Goal: Transaction & Acquisition: Purchase product/service

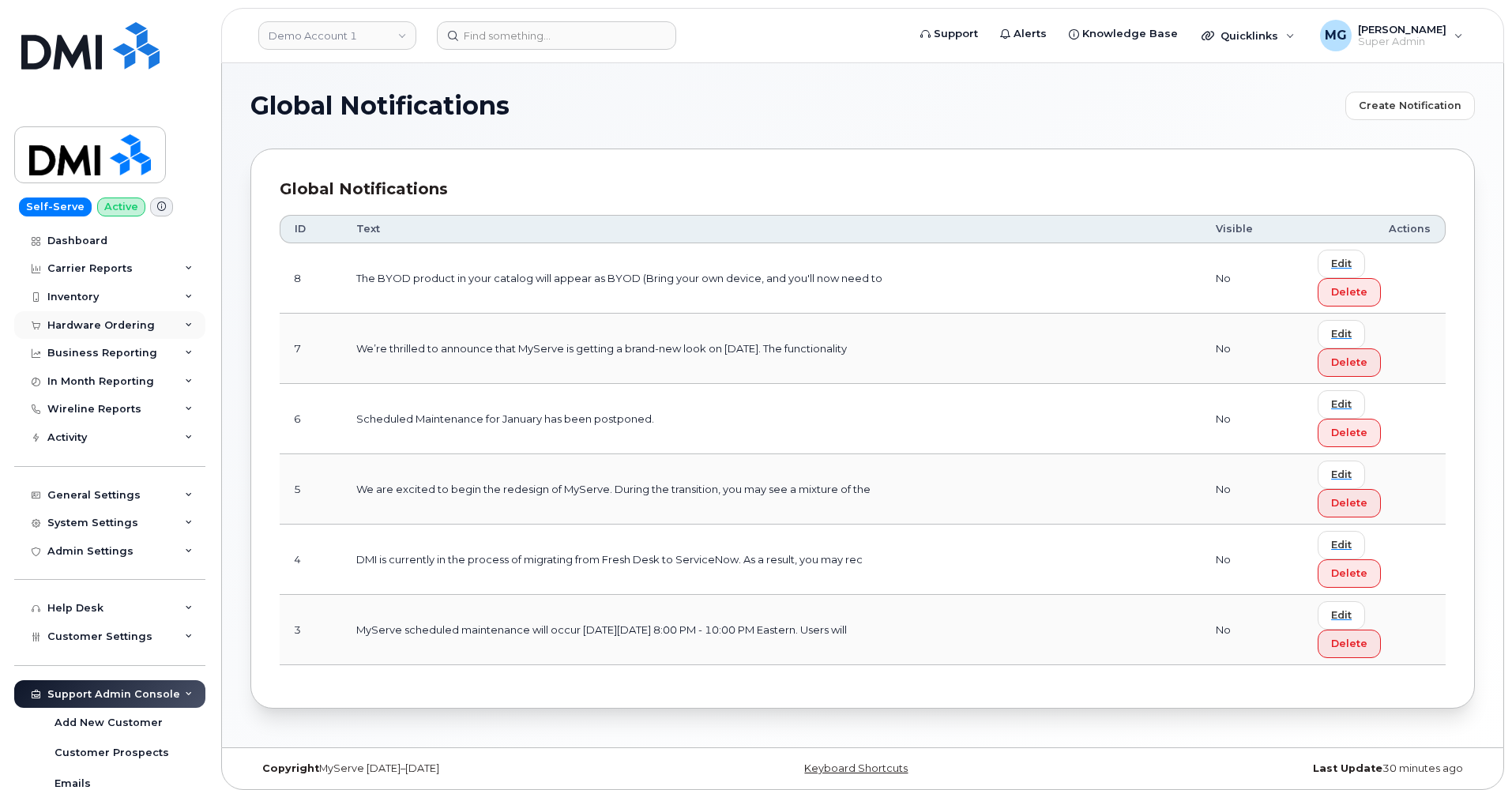
click at [94, 323] on div "Hardware Ordering" at bounding box center [101, 325] width 107 height 13
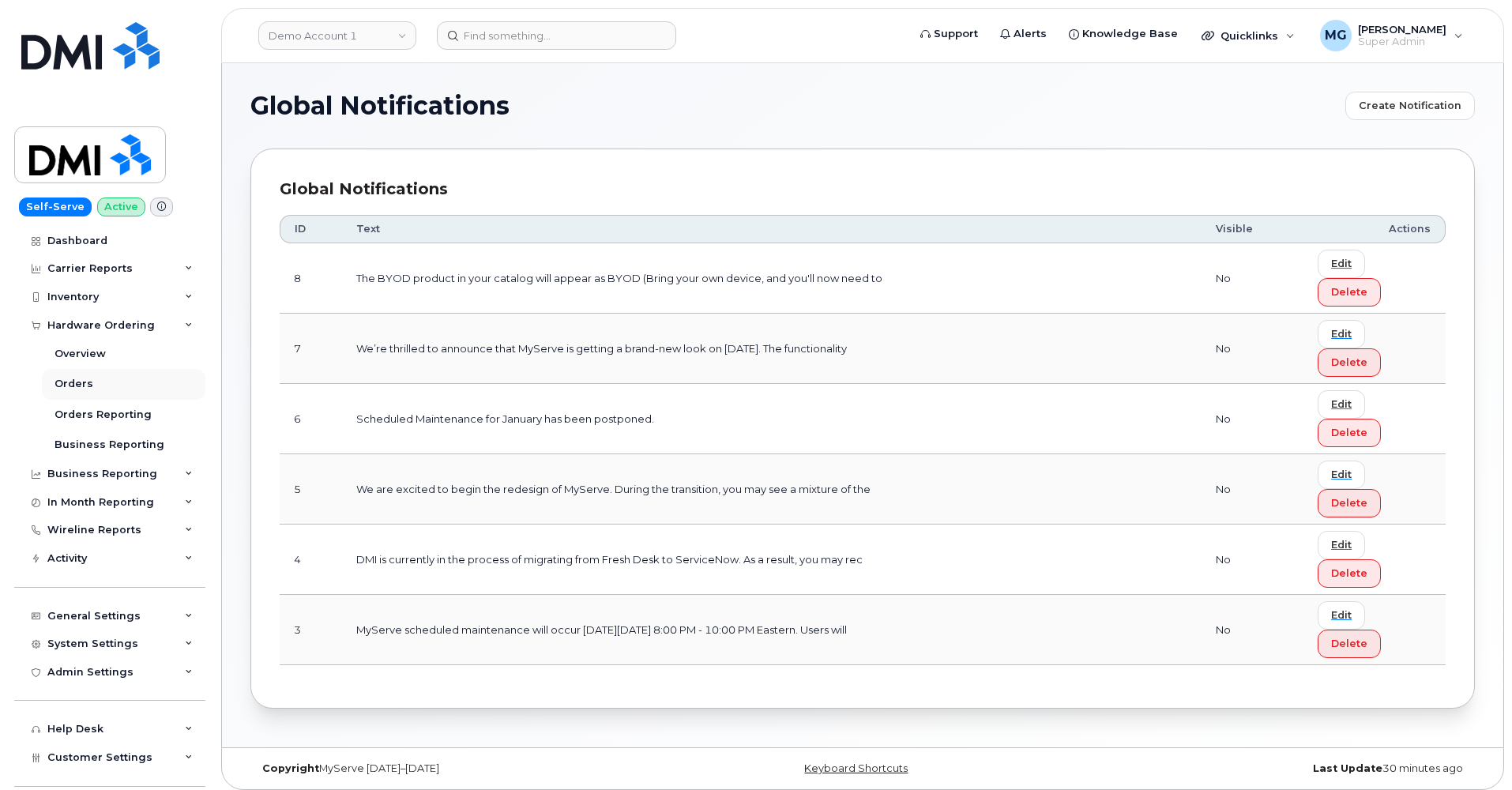
click at [83, 381] on div "Orders" at bounding box center [74, 383] width 39 height 14
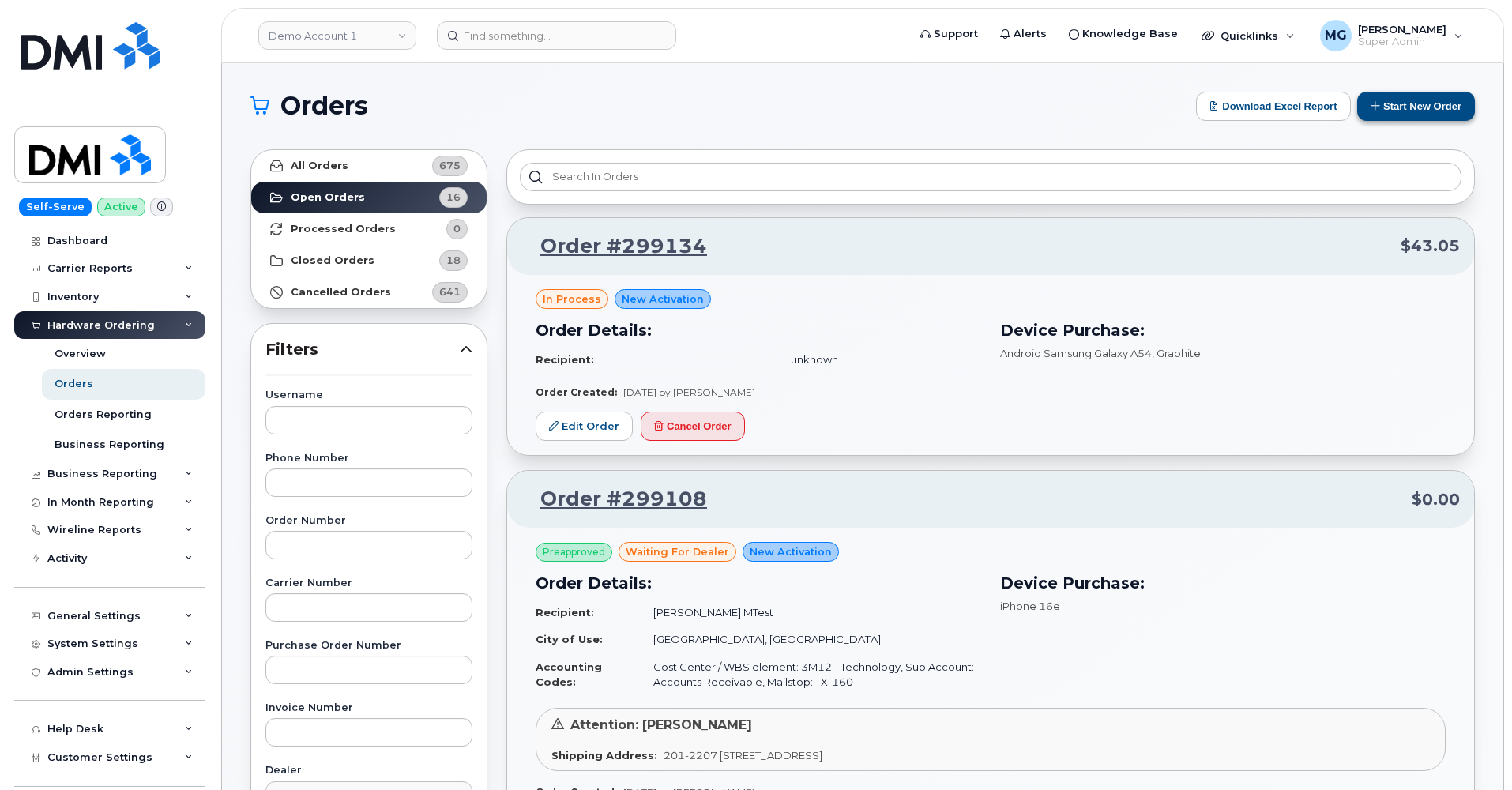
click at [1390, 102] on button "Start New Order" at bounding box center [1416, 107] width 118 height 30
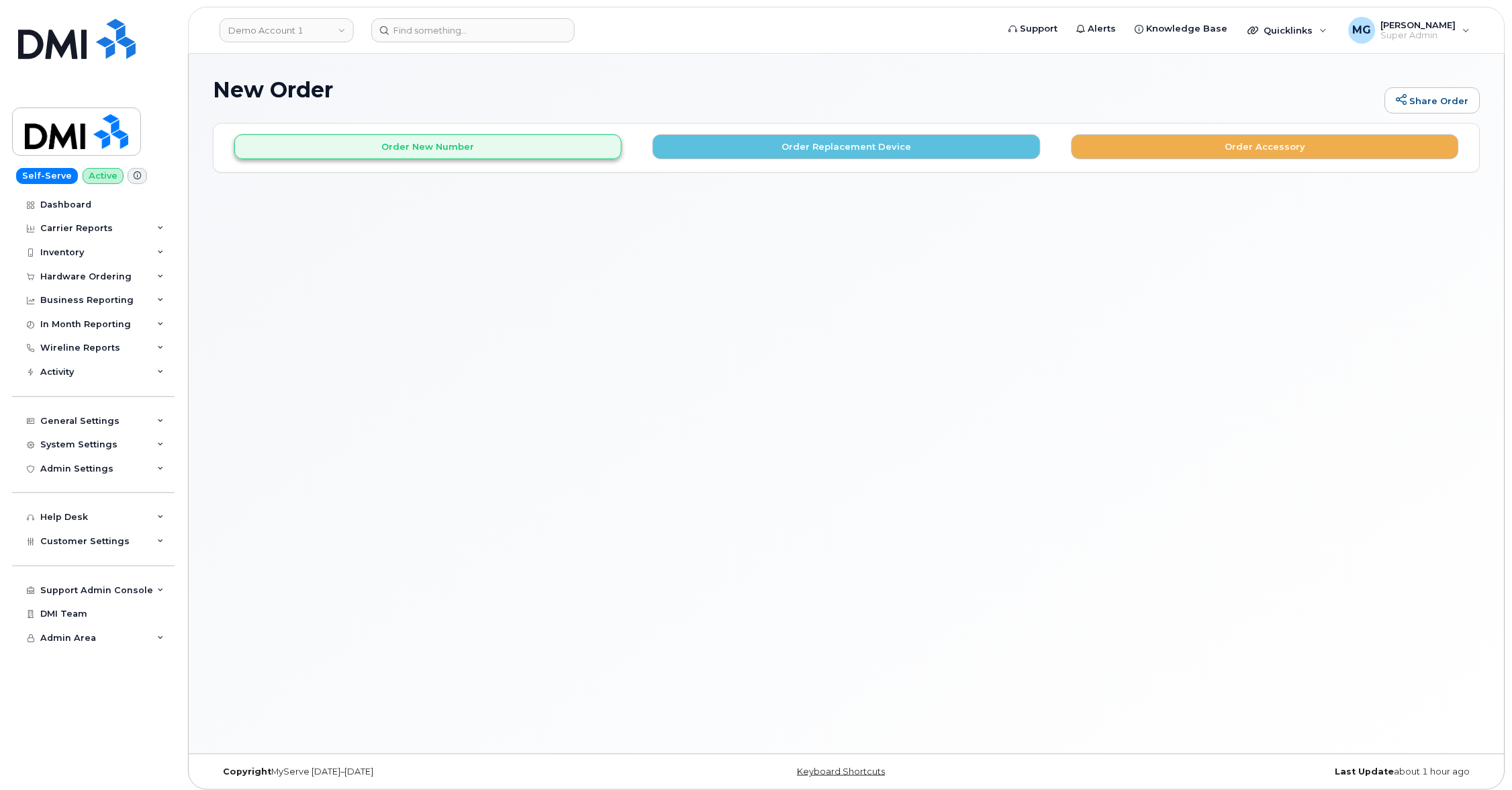
click at [477, 150] on button "Order New Number" at bounding box center [428, 147] width 387 height 25
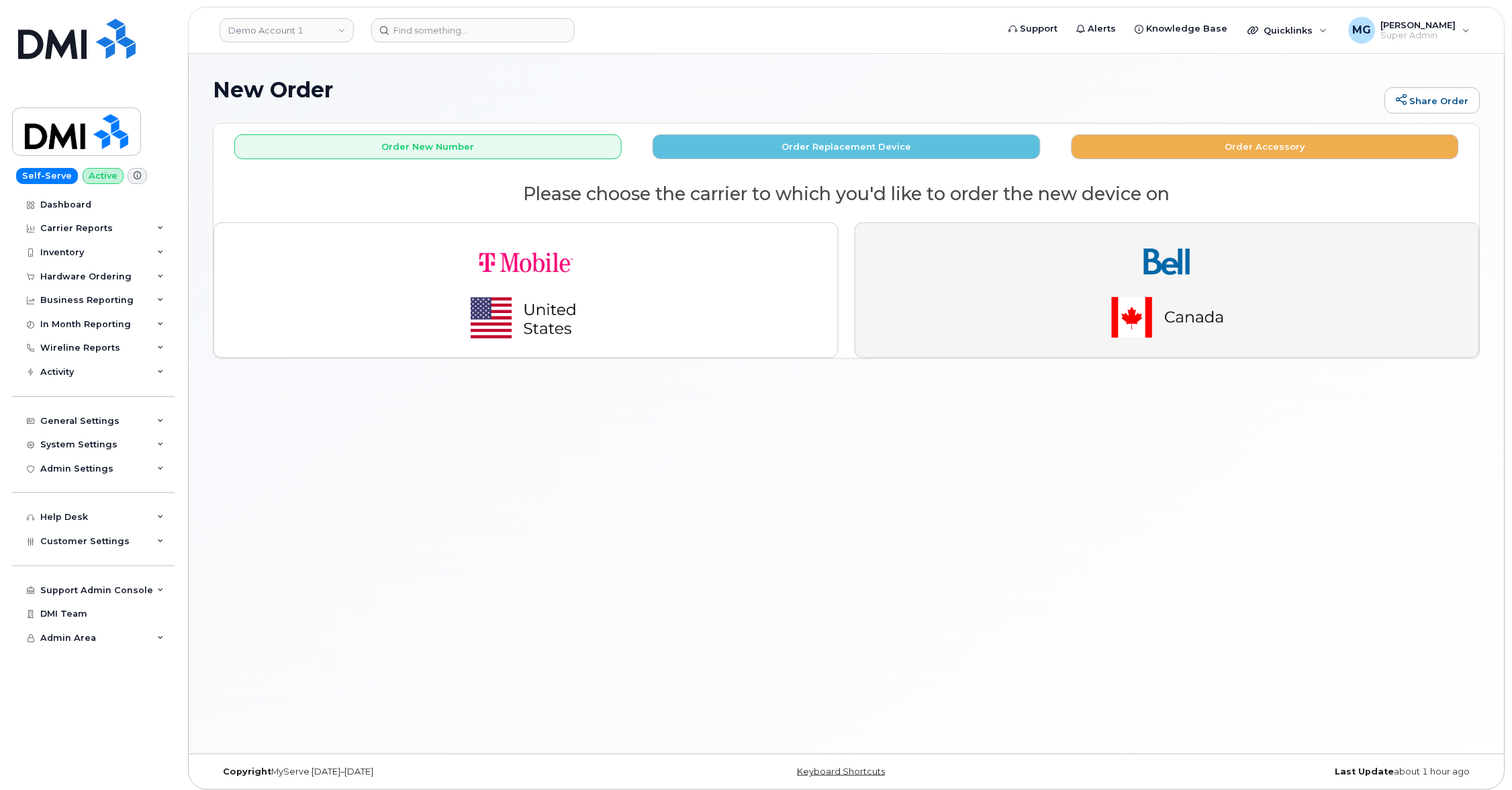
click at [1147, 306] on img "button" at bounding box center [1167, 290] width 188 height 113
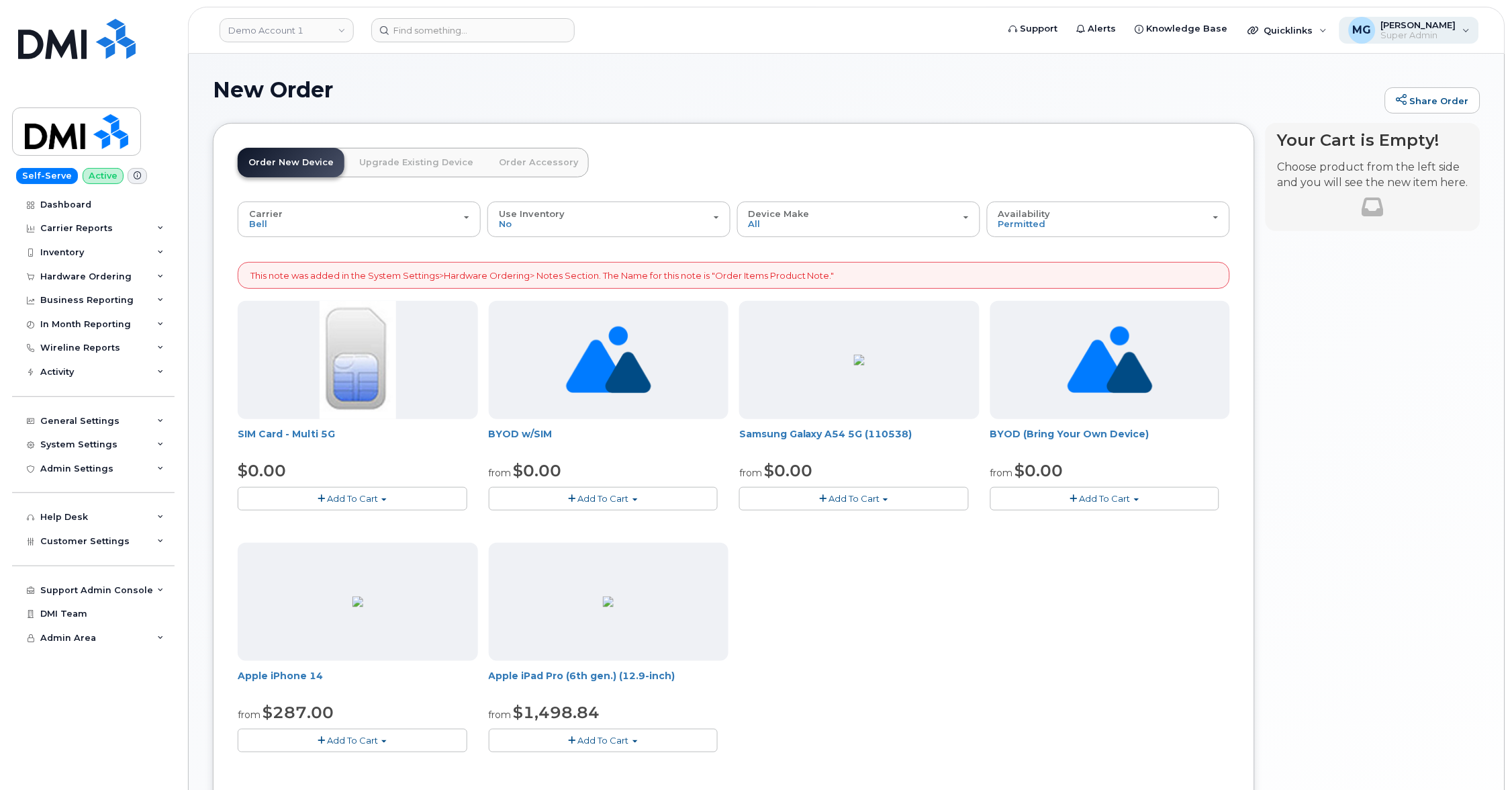
click at [1469, 30] on div "MG Monique Garlington Super Admin" at bounding box center [1410, 30] width 140 height 27
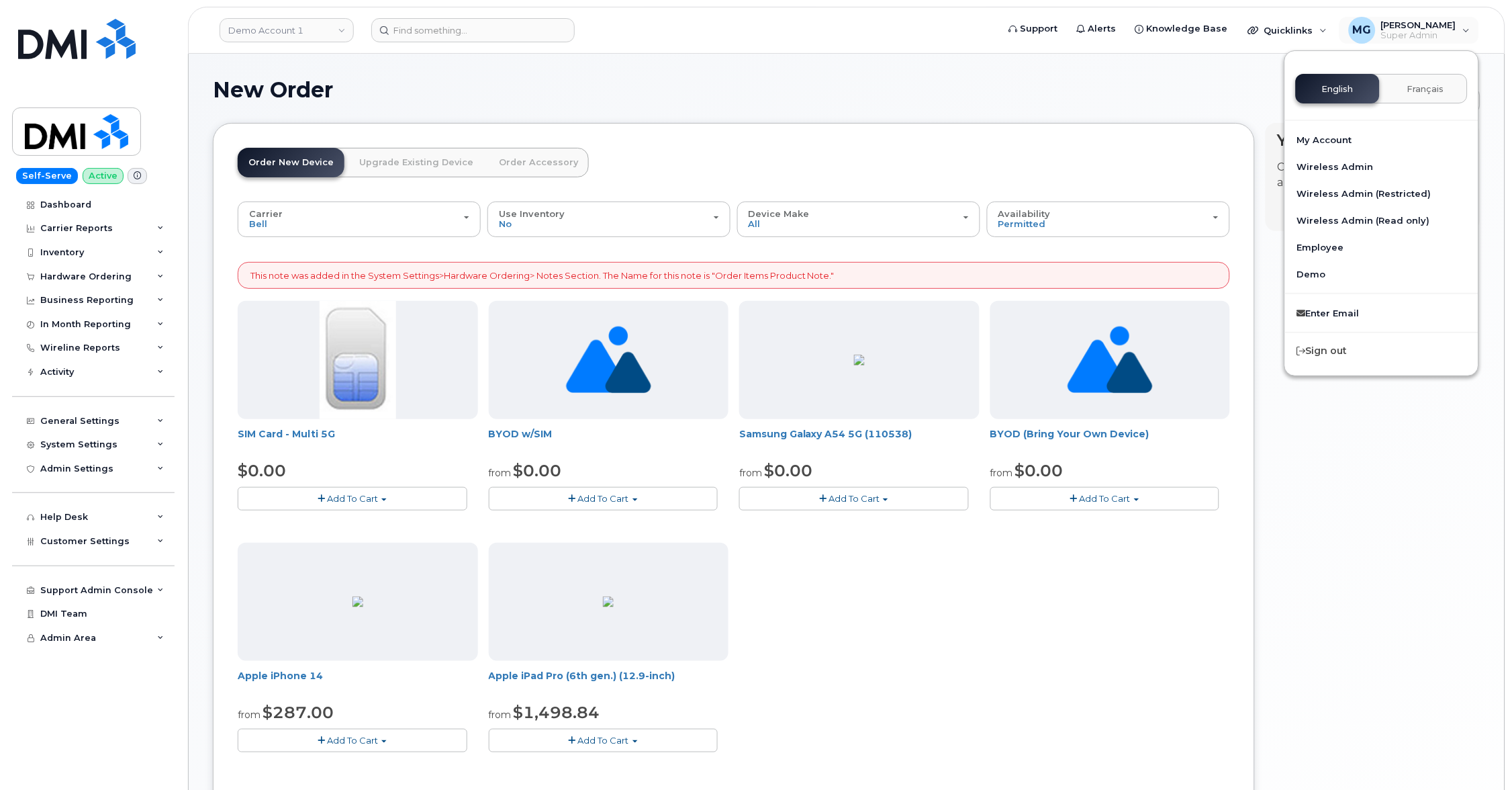
click at [1427, 87] on span "Français" at bounding box center [1425, 90] width 37 height 11
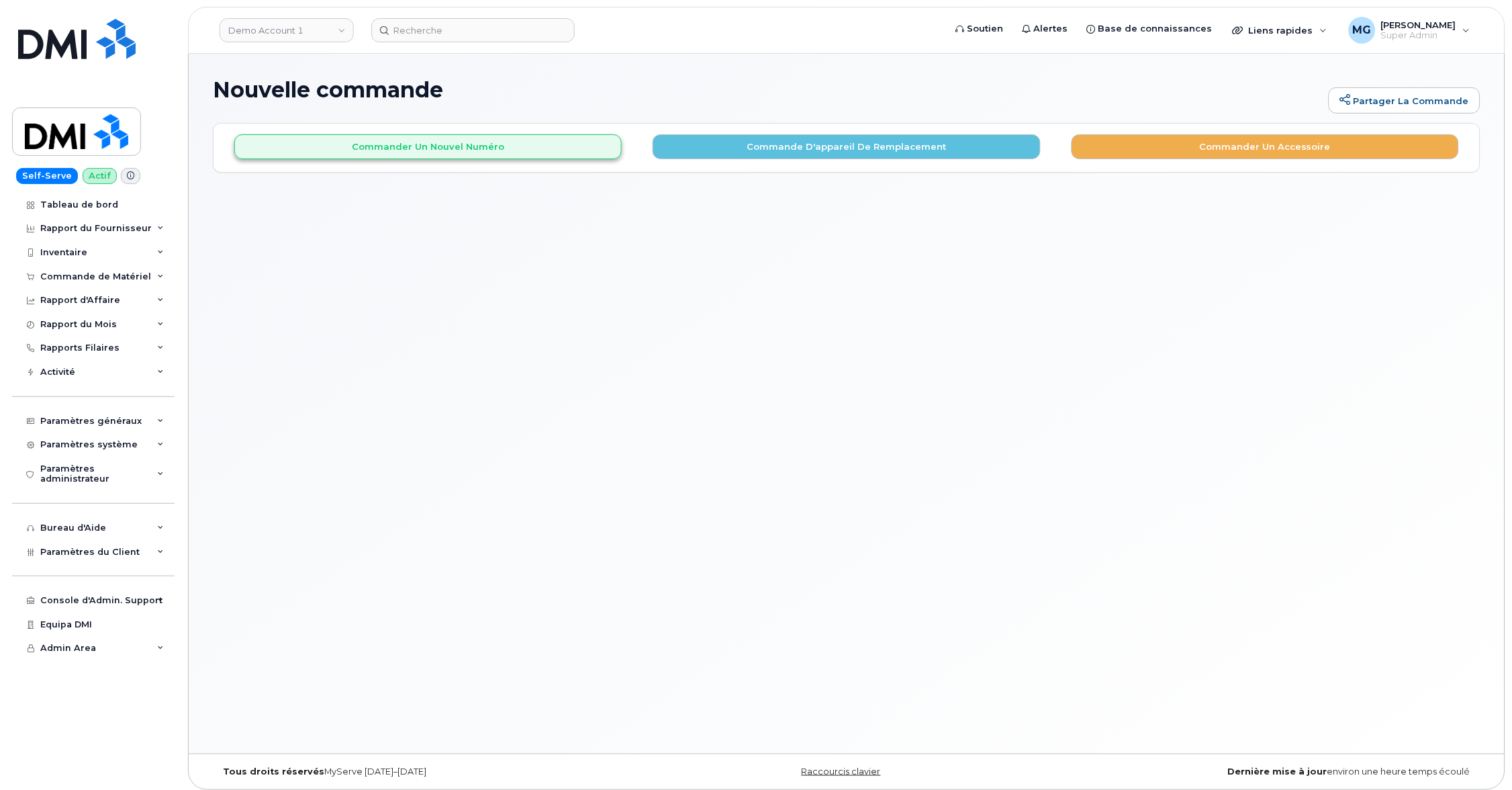
click at [502, 150] on button "Commander un nouvel numéro" at bounding box center [428, 147] width 387 height 25
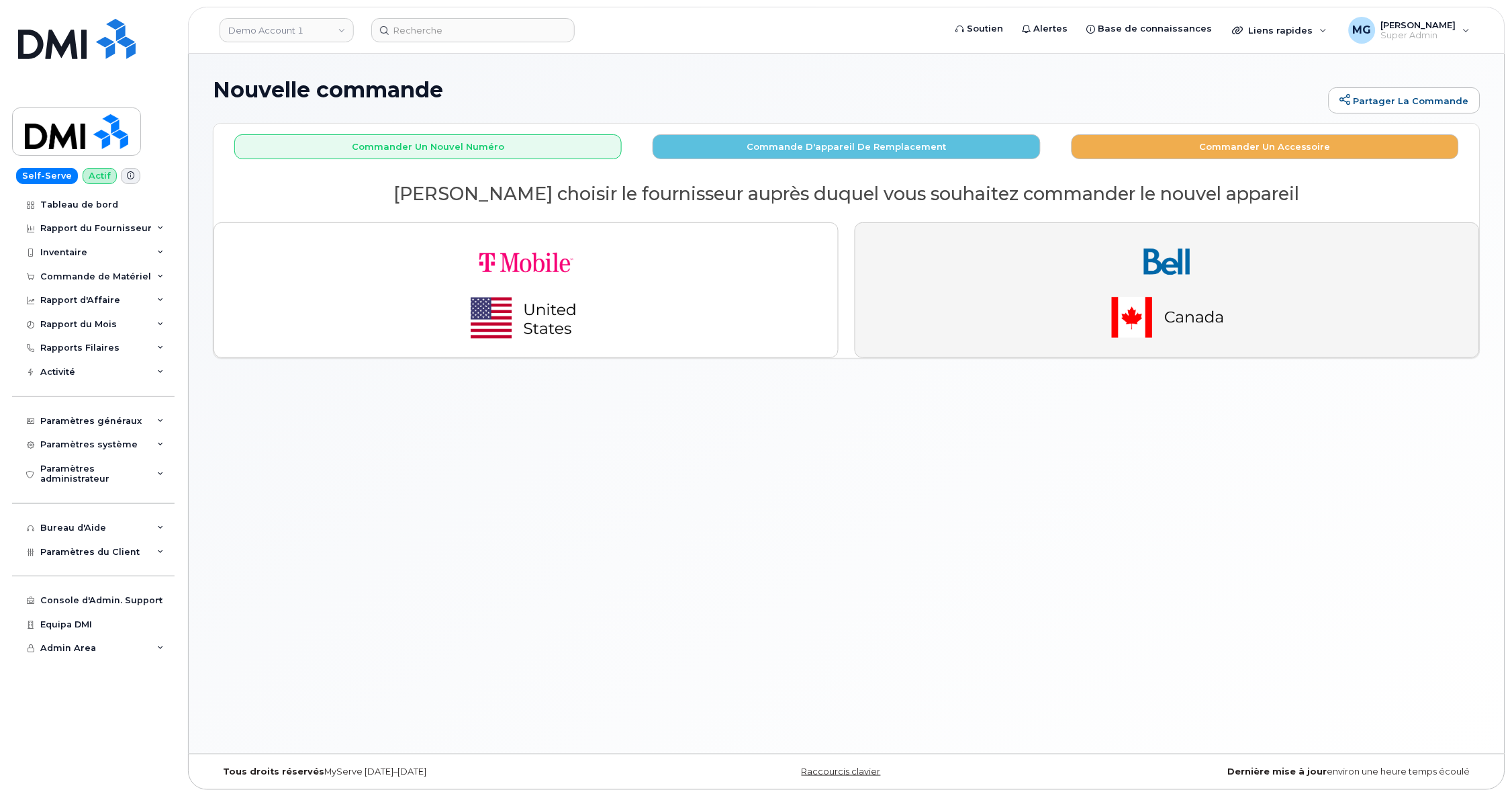
click at [1080, 284] on img "button" at bounding box center [1167, 290] width 188 height 113
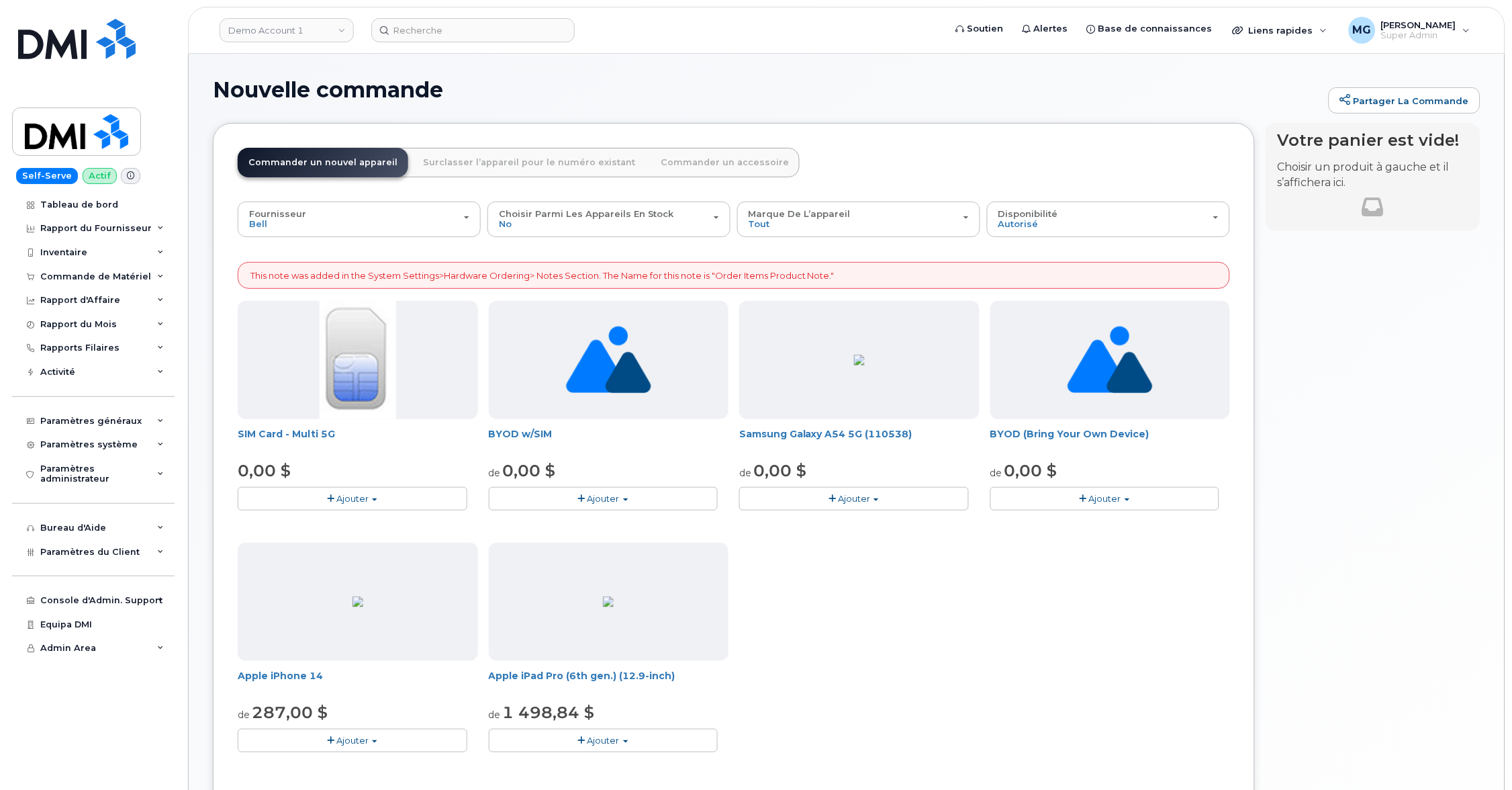
click at [1103, 498] on span "Ajouter" at bounding box center [1105, 499] width 32 height 11
click at [1079, 522] on link "$0.00 - Activation" at bounding box center [1058, 523] width 128 height 17
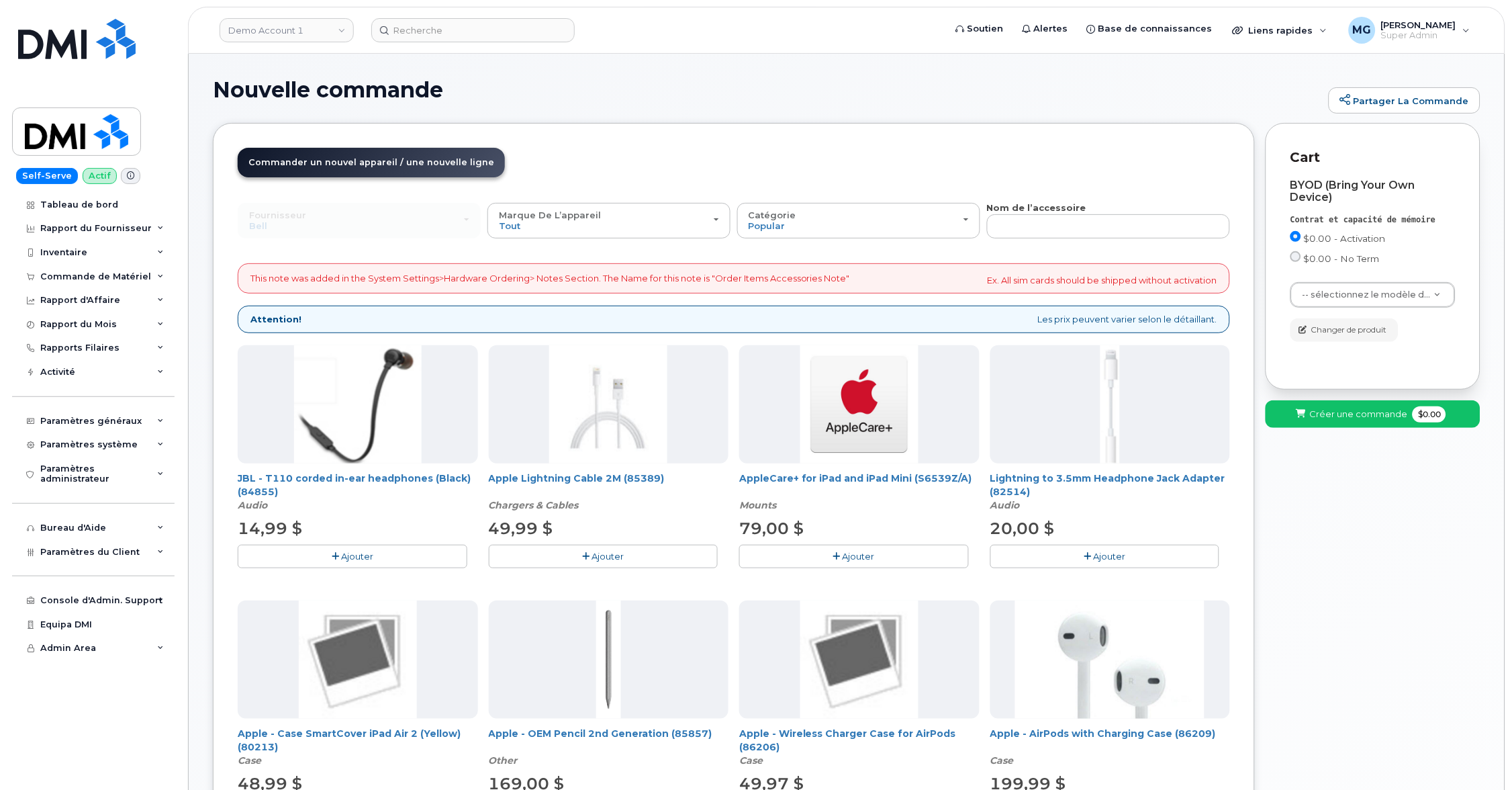
click at [1322, 414] on span "Créer une commande" at bounding box center [1358, 414] width 98 height 13
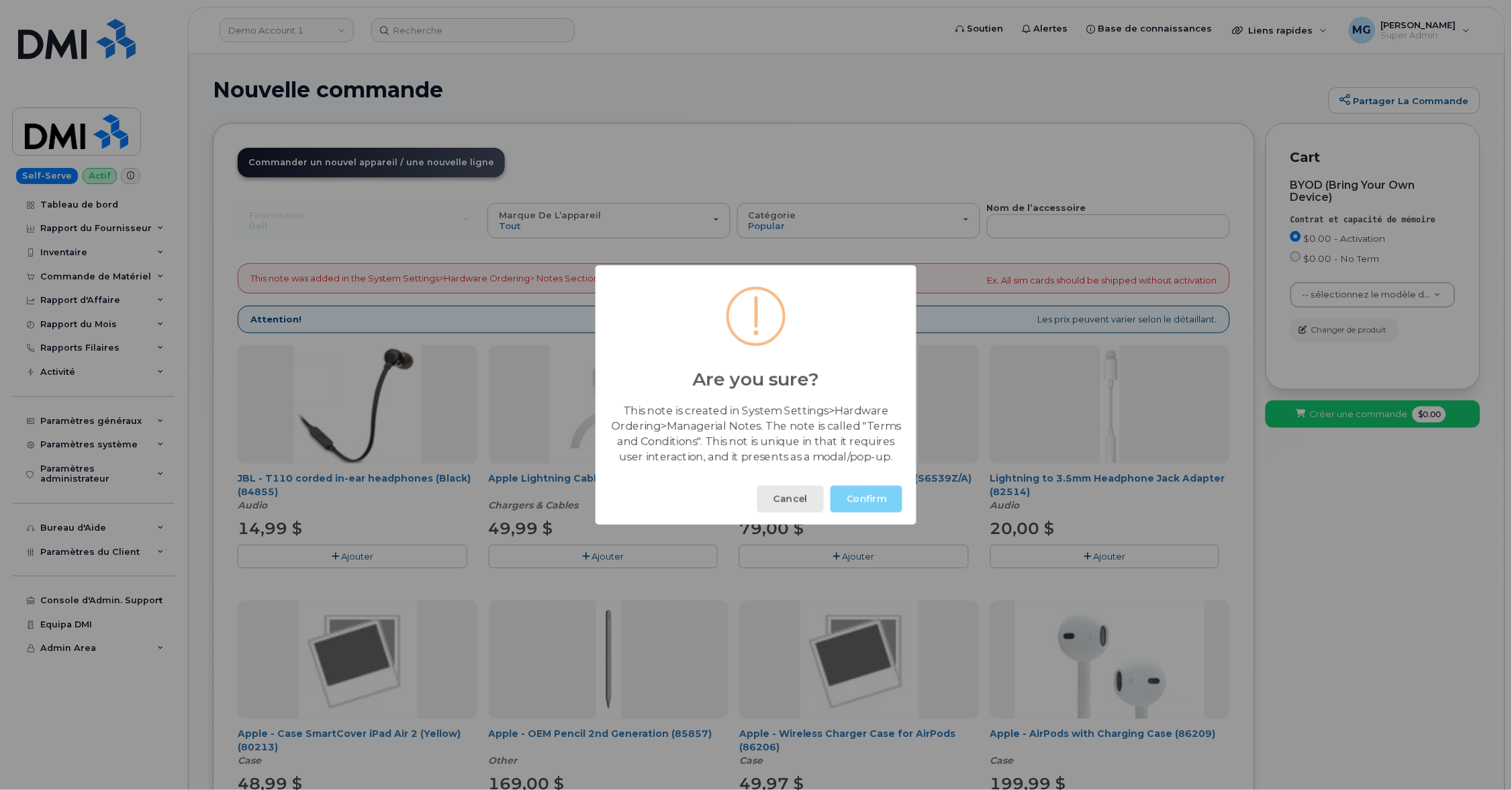
click at [784, 499] on button "Cancel" at bounding box center [791, 499] width 66 height 27
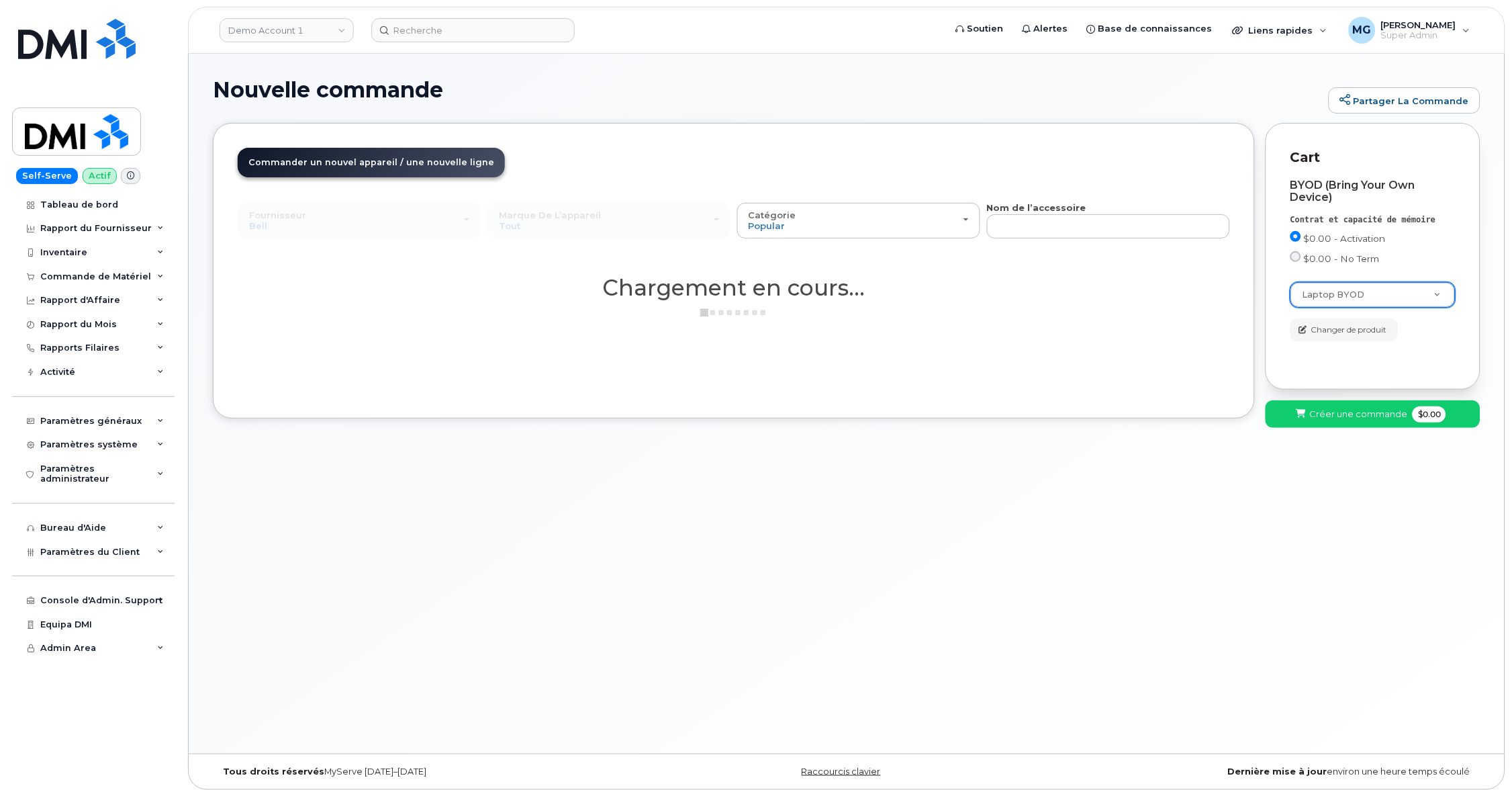
select select "3255"
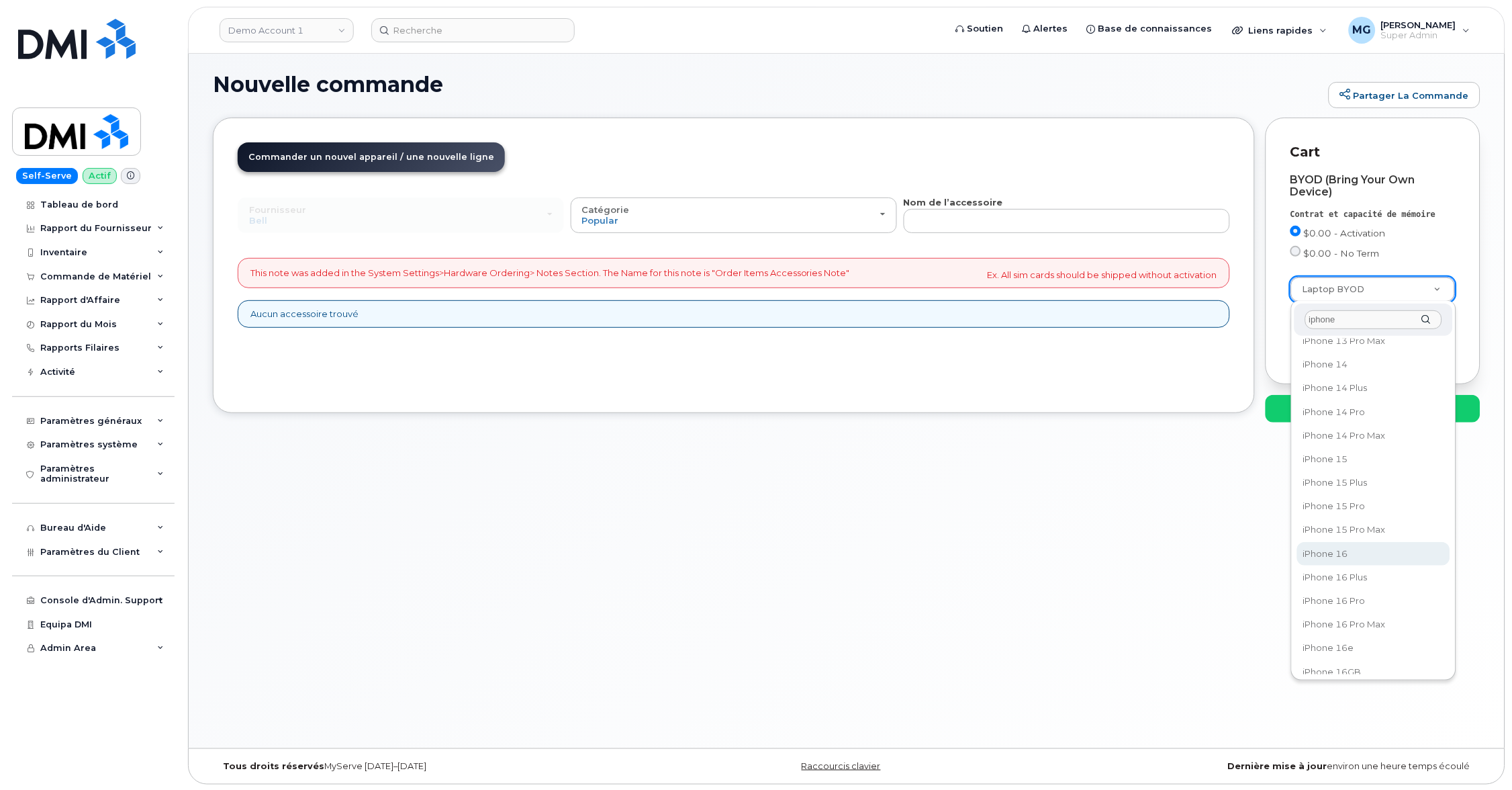
scroll to position [270, 0]
type input "iphone"
select select "3304"
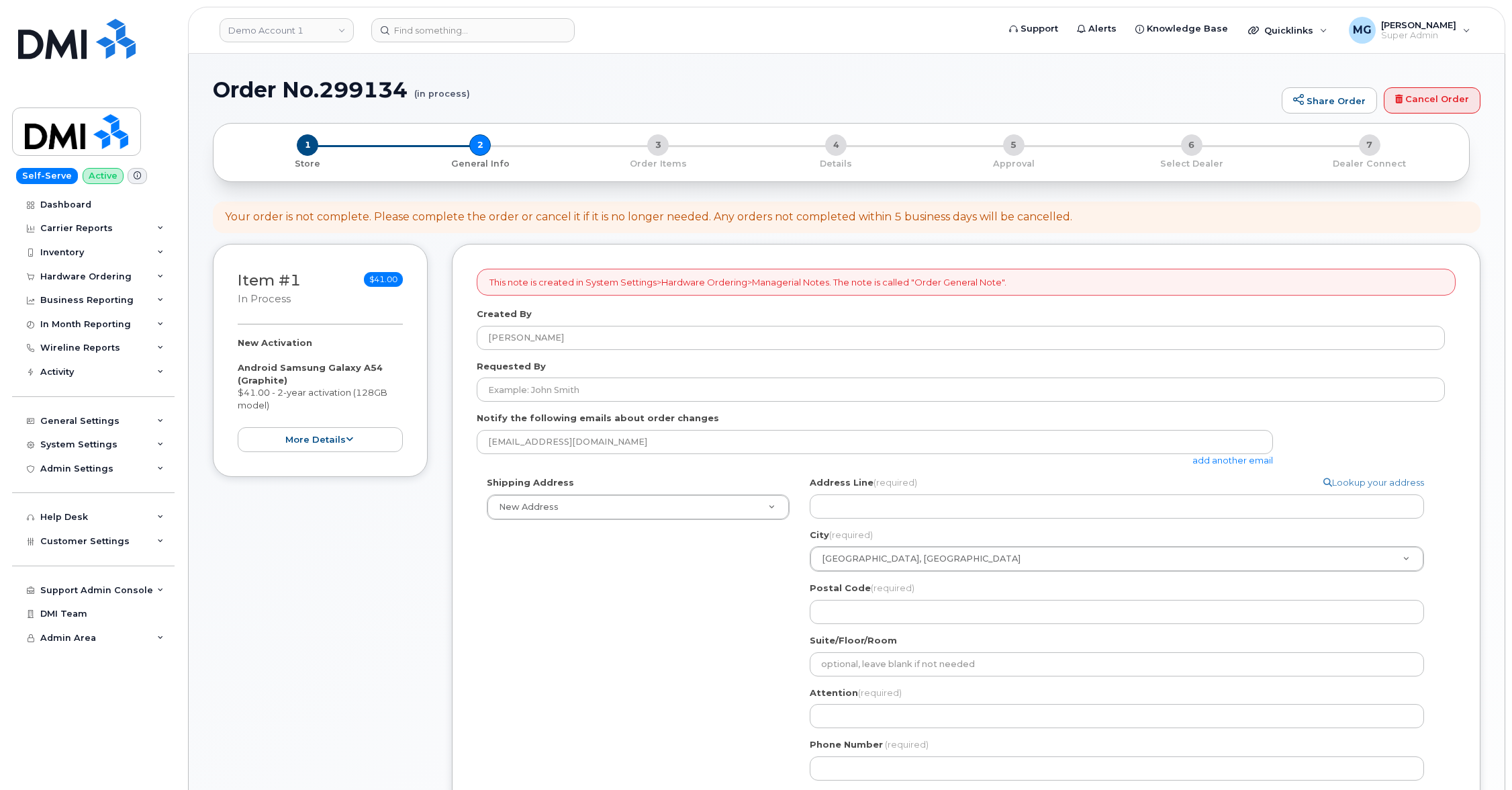
select select
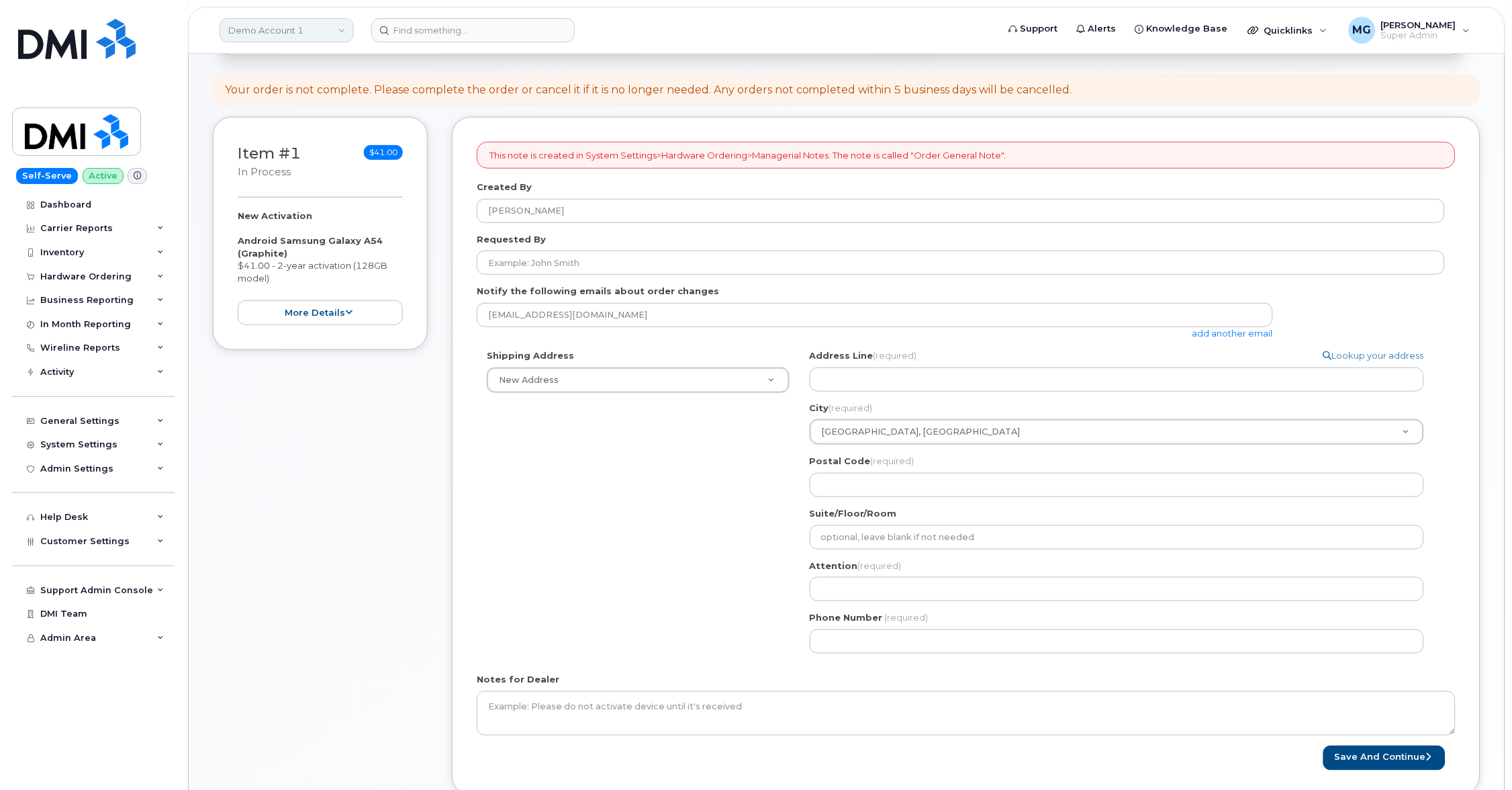
click at [345, 28] on link "Demo Account 1" at bounding box center [287, 30] width 135 height 24
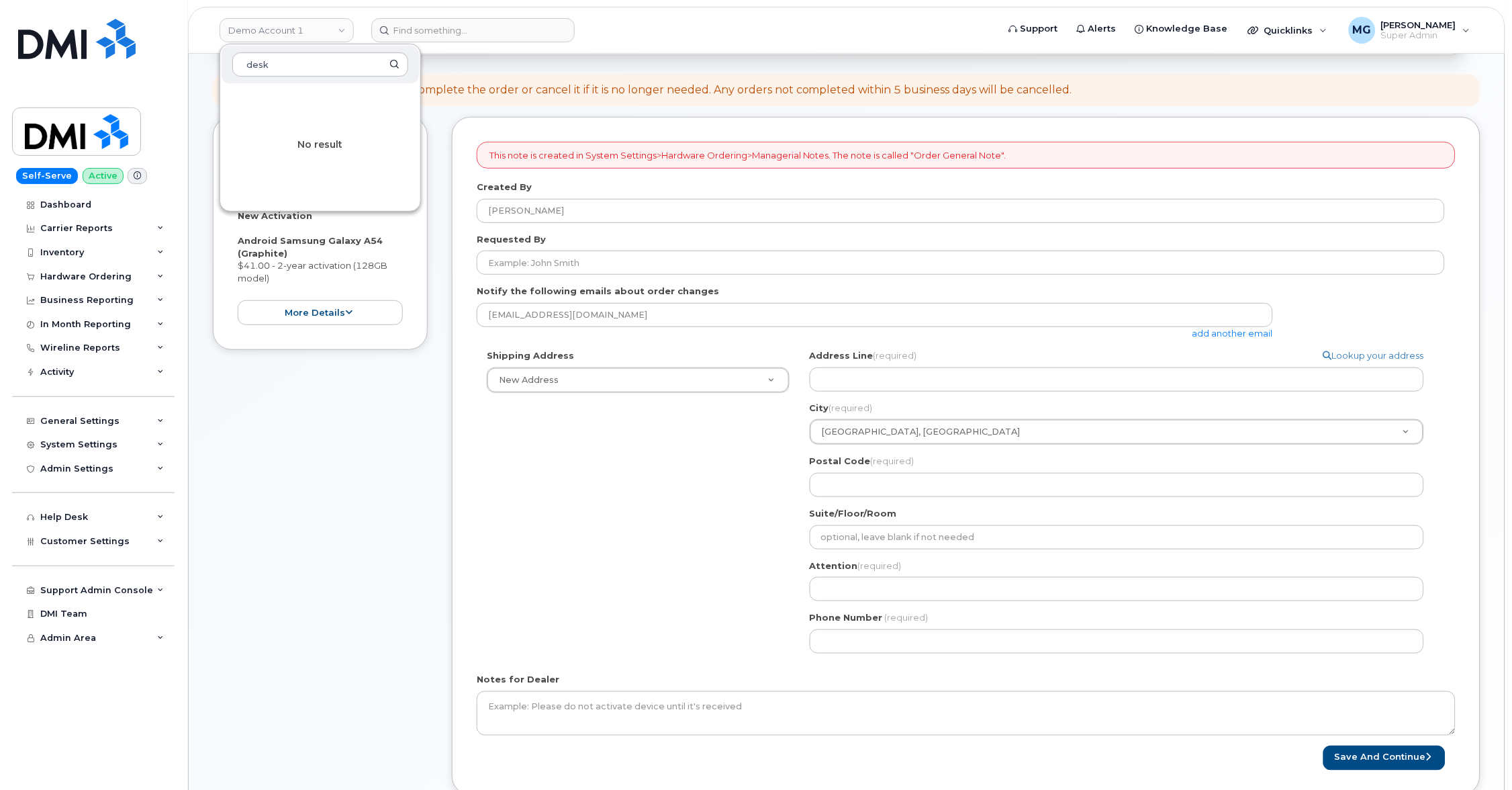
click at [267, 156] on div "No result" at bounding box center [321, 144] width 200 height 121
click at [267, 63] on input "desk" at bounding box center [320, 65] width 176 height 24
drag, startPoint x: 244, startPoint y: 61, endPoint x: 235, endPoint y: 57, distance: 9.8
click at [235, 61] on input "desk" at bounding box center [320, 65] width 176 height 24
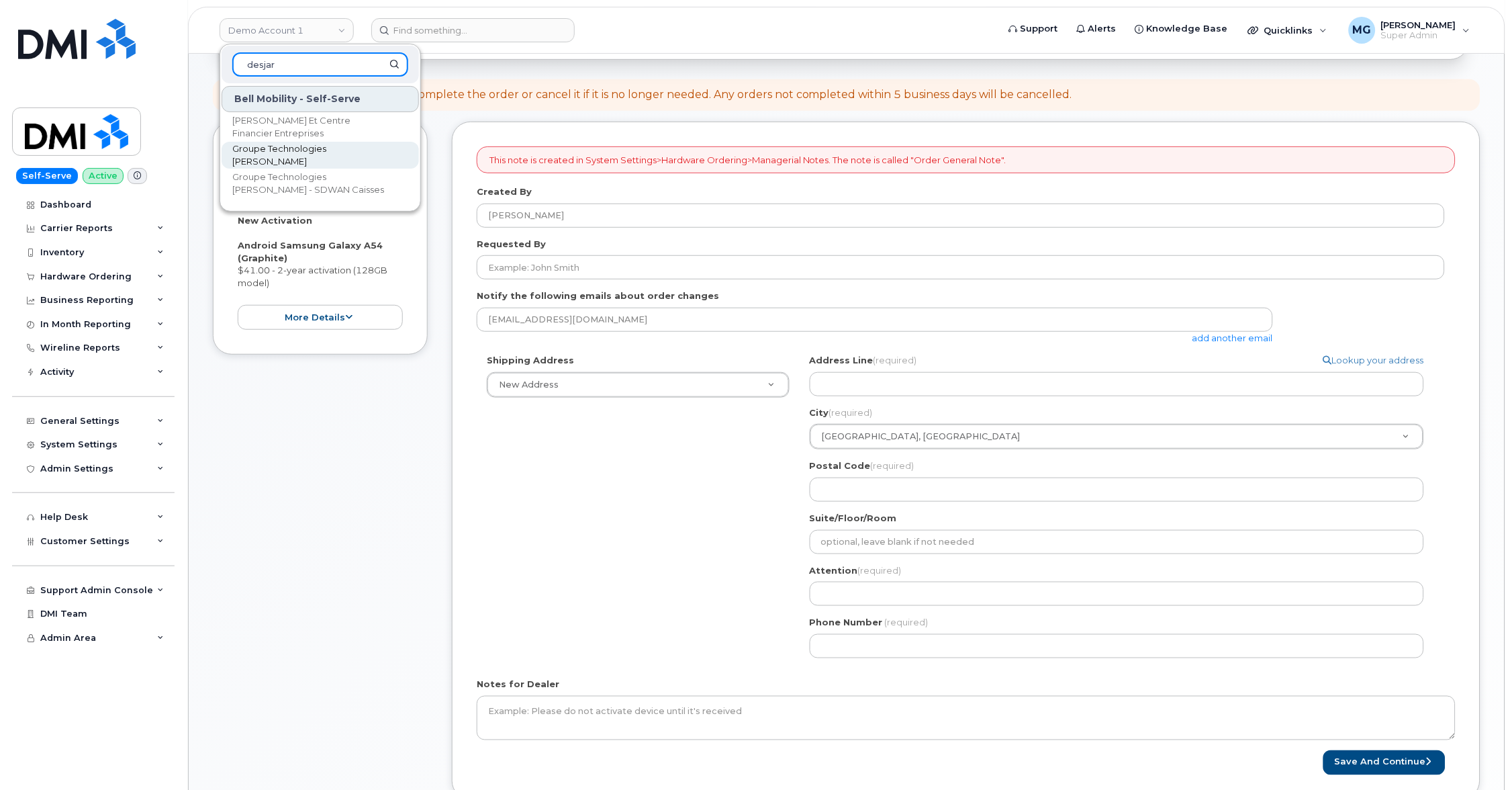
type input "desjar"
click at [285, 153] on span "Groupe Technologies [PERSON_NAME]" at bounding box center [309, 155] width 154 height 26
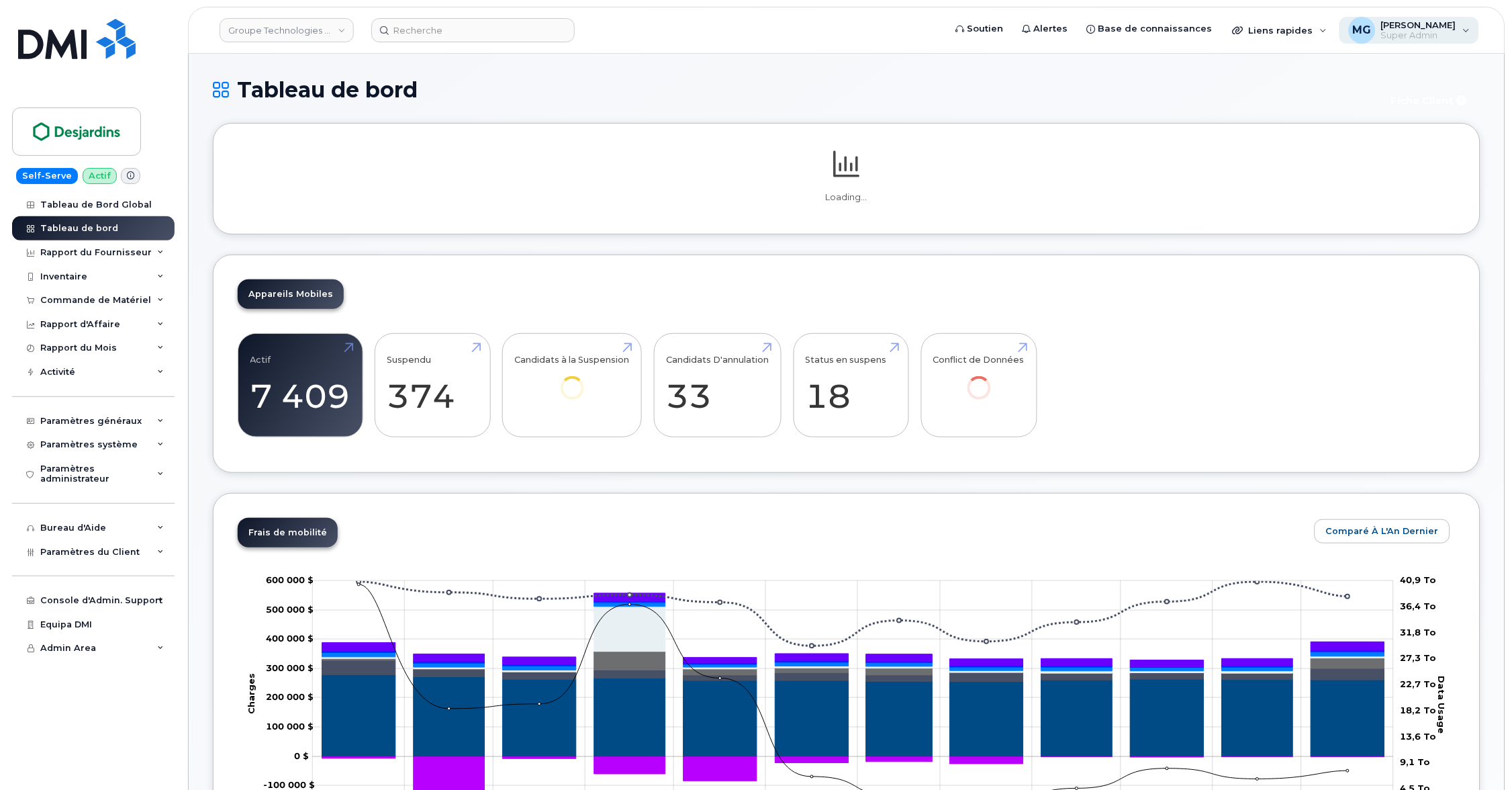
click at [1398, 32] on span "Super Admin" at bounding box center [1418, 35] width 75 height 11
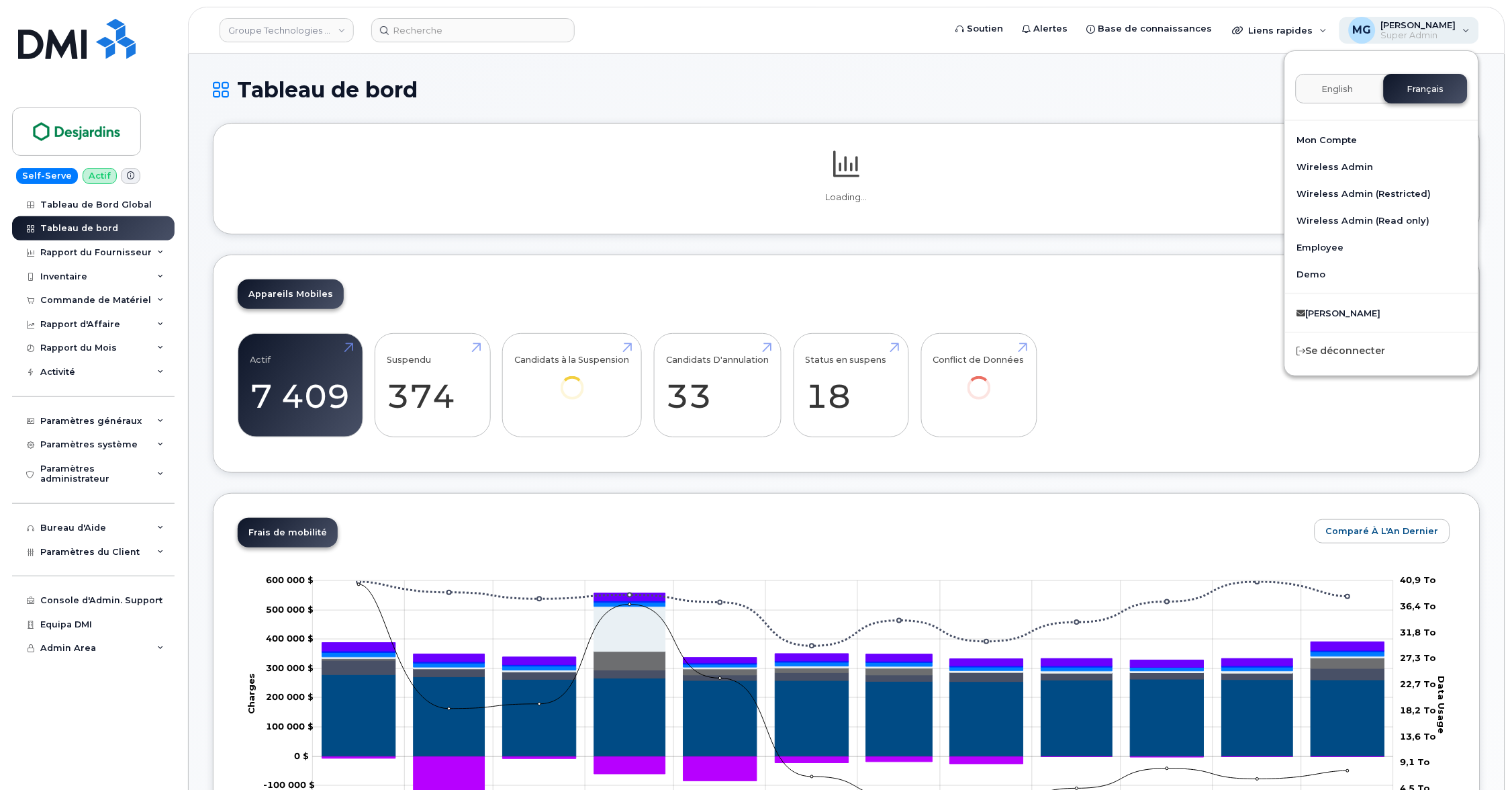
click at [1398, 32] on span "Super Admin" at bounding box center [1418, 35] width 75 height 11
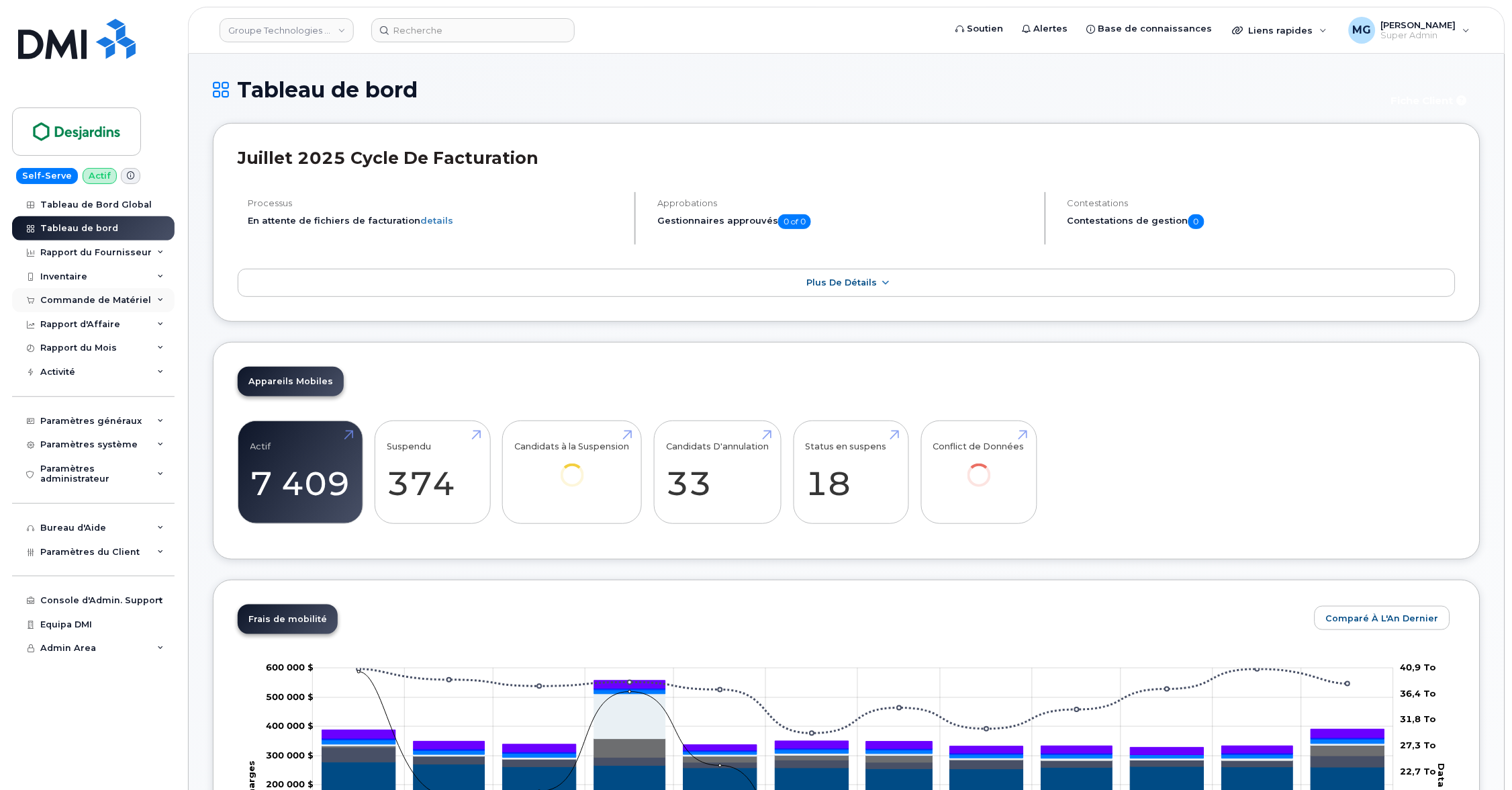
click at [81, 300] on div "Commande de Matériel" at bounding box center [95, 300] width 111 height 11
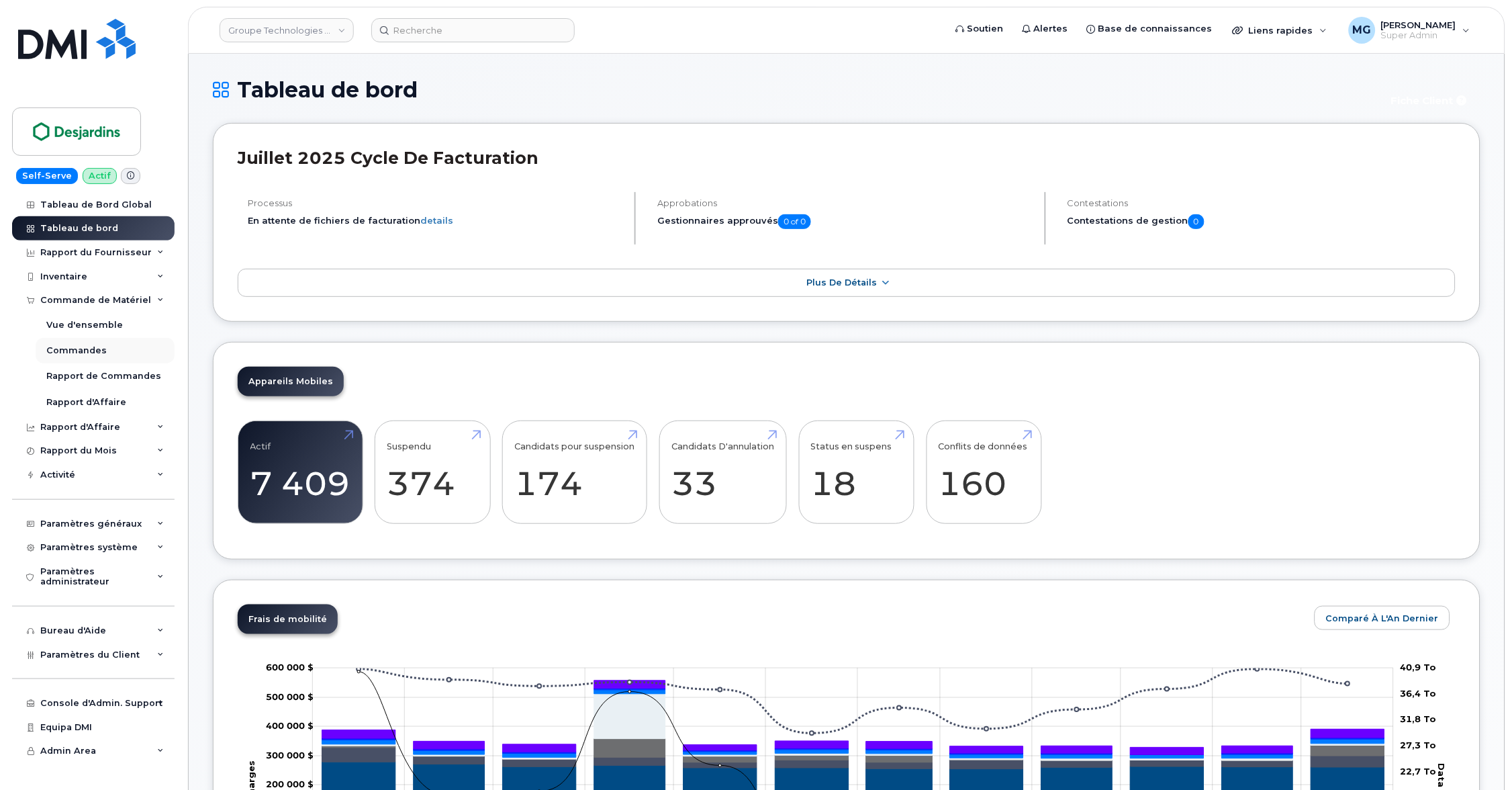
click at [90, 350] on div "Commandes" at bounding box center [76, 350] width 61 height 12
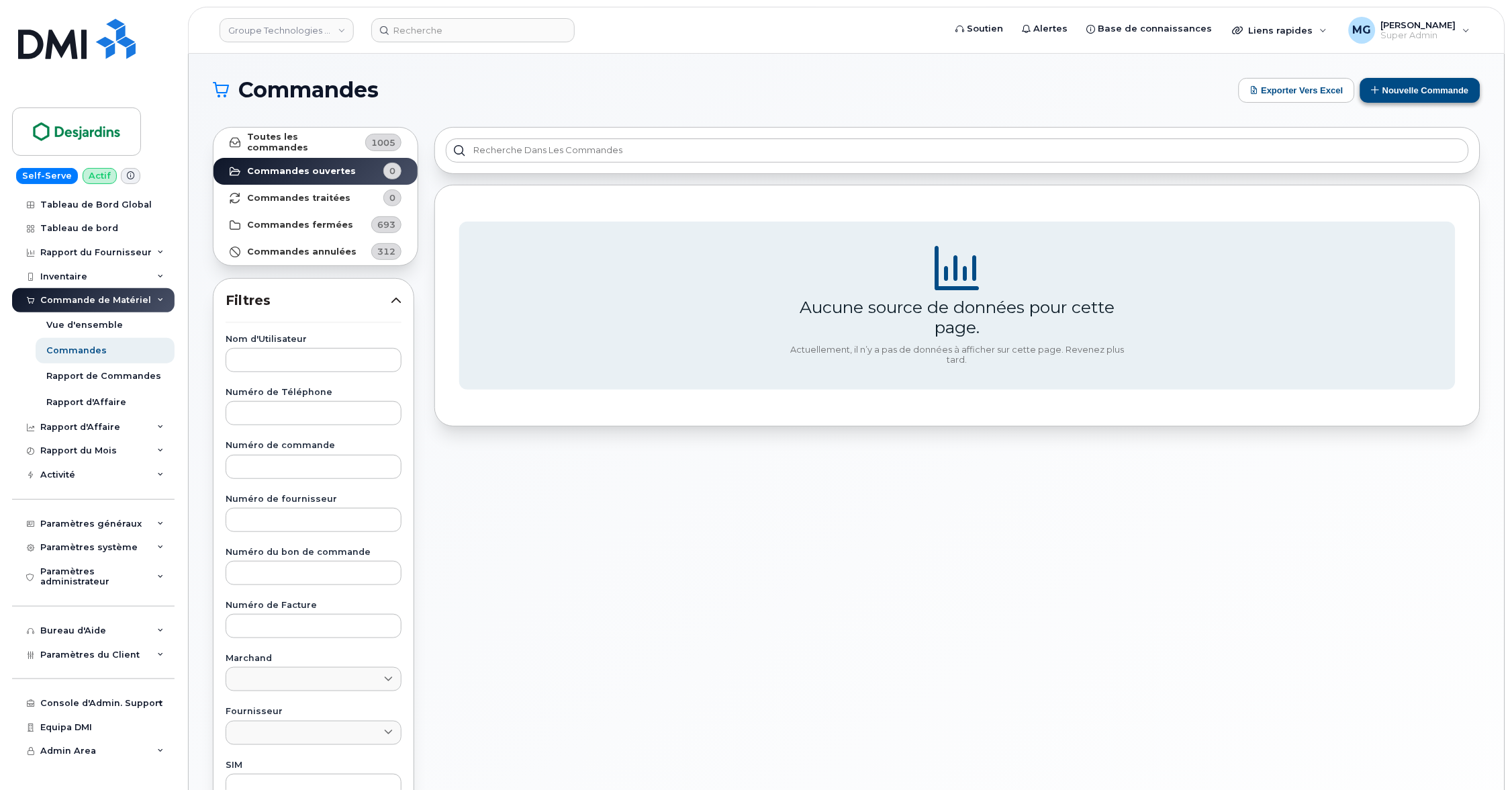
click at [1414, 94] on button "Nouvelle commande" at bounding box center [1420, 91] width 120 height 25
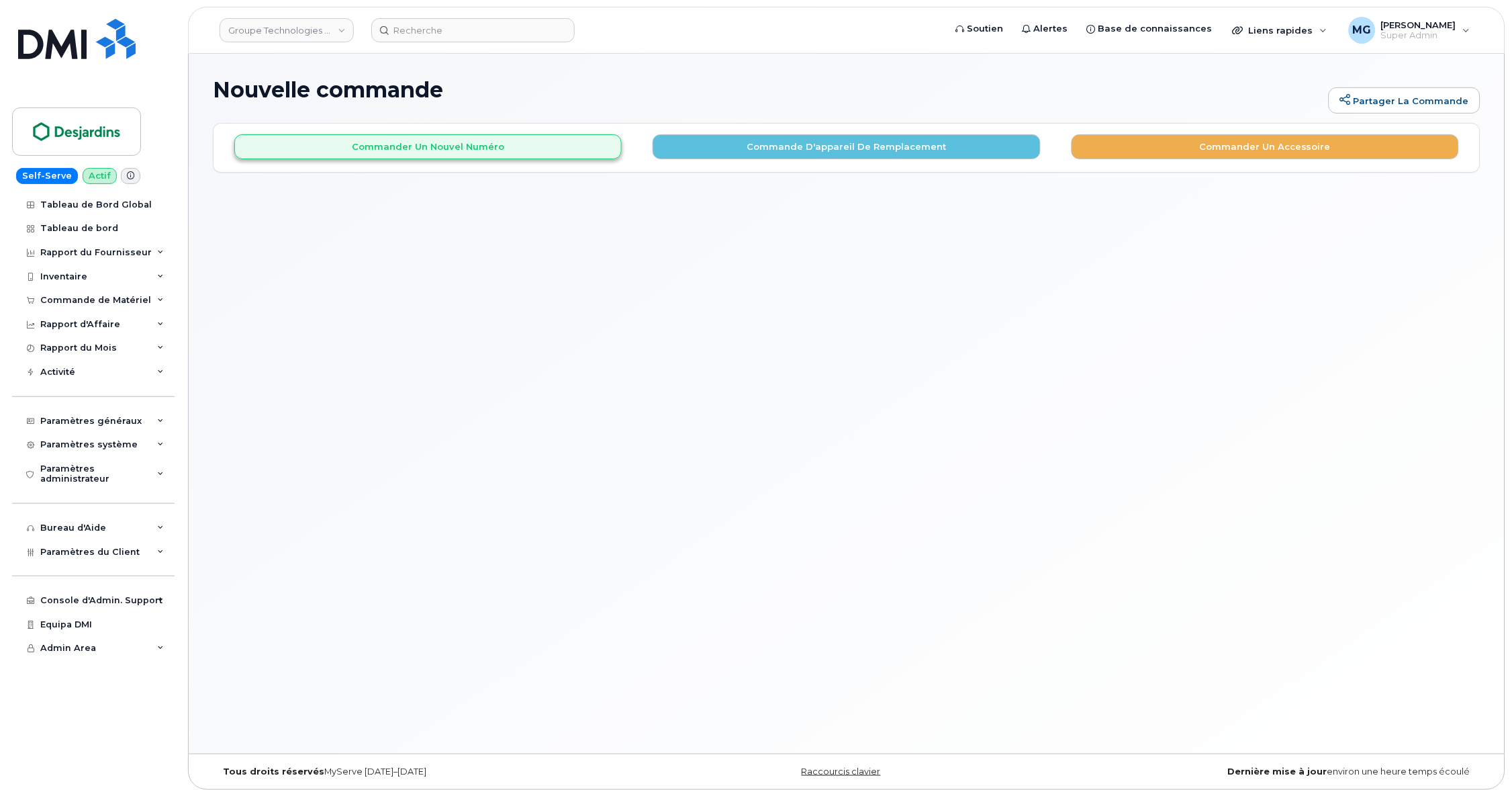
click at [408, 147] on button "Commander un nouvel numéro" at bounding box center [428, 147] width 387 height 25
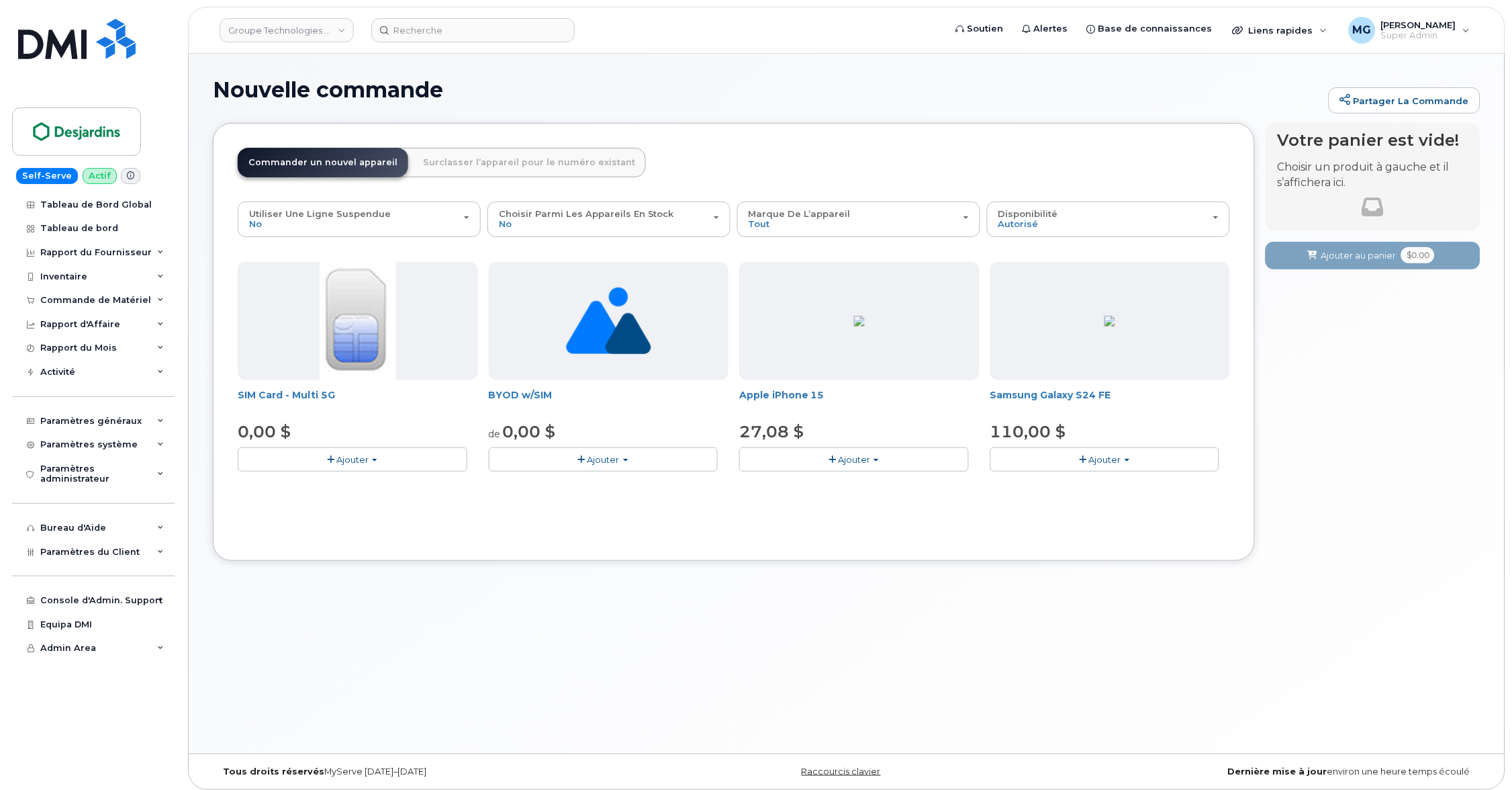
click at [597, 454] on span "Ajouter" at bounding box center [603, 459] width 32 height 11
click at [576, 495] on link "$0.00 - 30-Day Activation" at bounding box center [561, 500] width 139 height 17
